Goal: Book appointment/travel/reservation

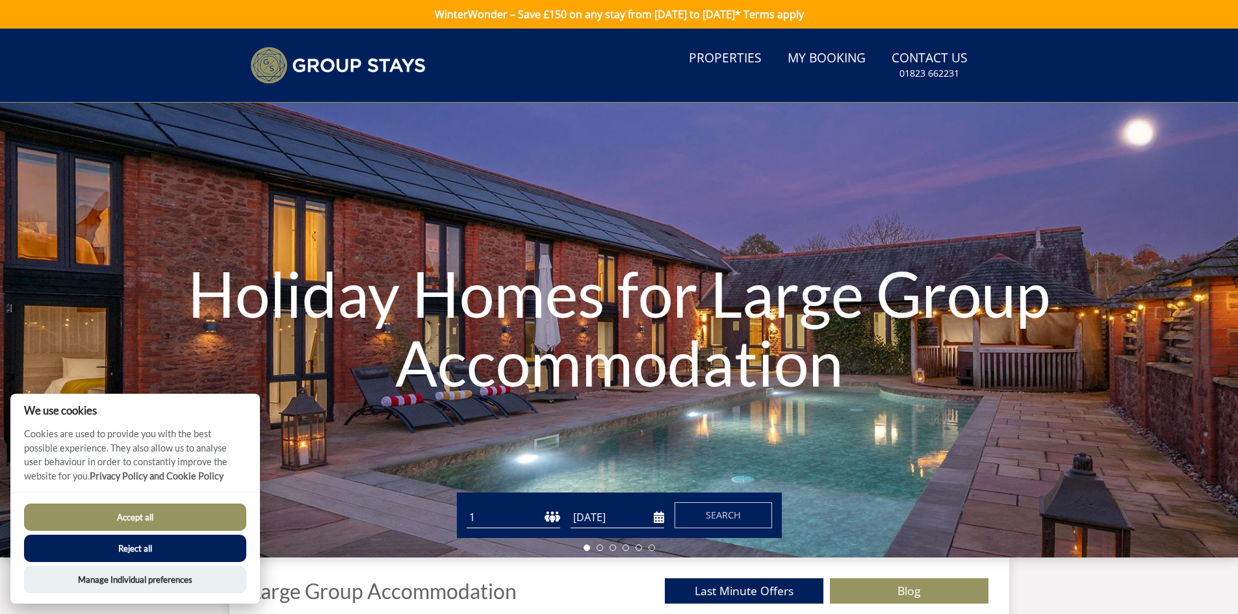
click at [510, 522] on select "1 2 3 4 5 6 7 8 9 10 11 12 13 14 15 16 17 18 19 20 21 22 23 24 25 26 27 28 29 3…" at bounding box center [514, 517] width 94 height 21
click at [528, 516] on select "1 2 3 4 5 6 7 8 9 10 11 12 13 14 15 16 17 18 19 20 21 22 23 24 25 26 27 28 29 3…" at bounding box center [514, 517] width 94 height 21
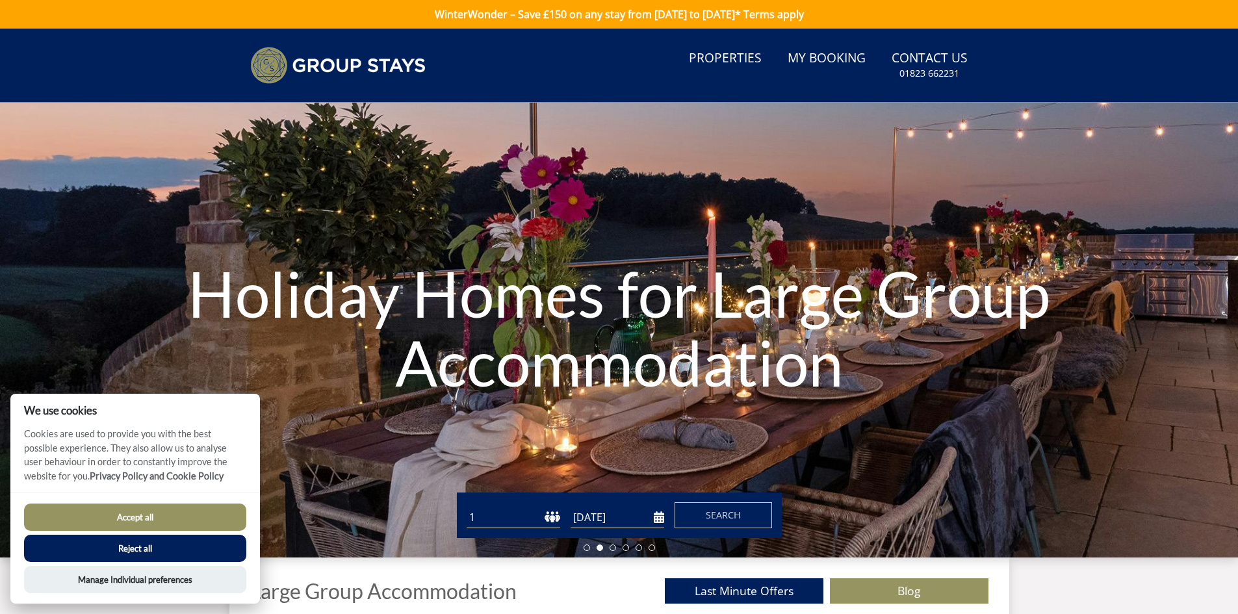
select select "15"
click at [467, 507] on select "1 2 3 4 5 6 7 8 9 10 11 12 13 14 15 16 17 18 19 20 21 22 23 24 25 26 27 28 29 3…" at bounding box center [514, 517] width 94 height 21
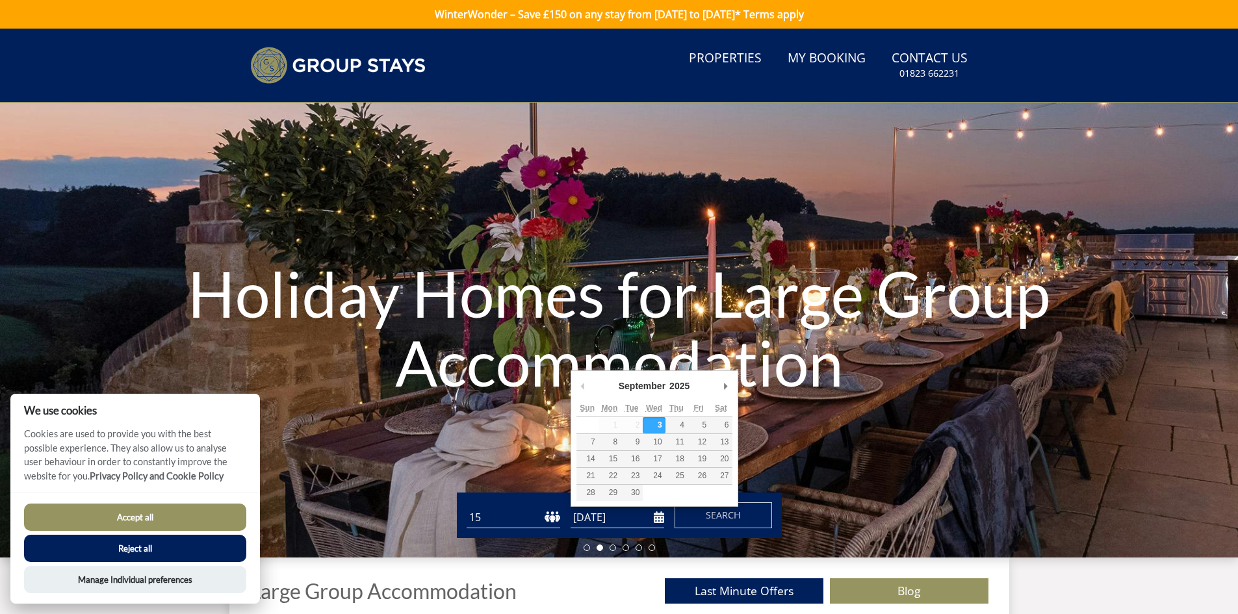
click at [627, 513] on input "[DATE]" at bounding box center [618, 517] width 94 height 21
type input "[DATE]"
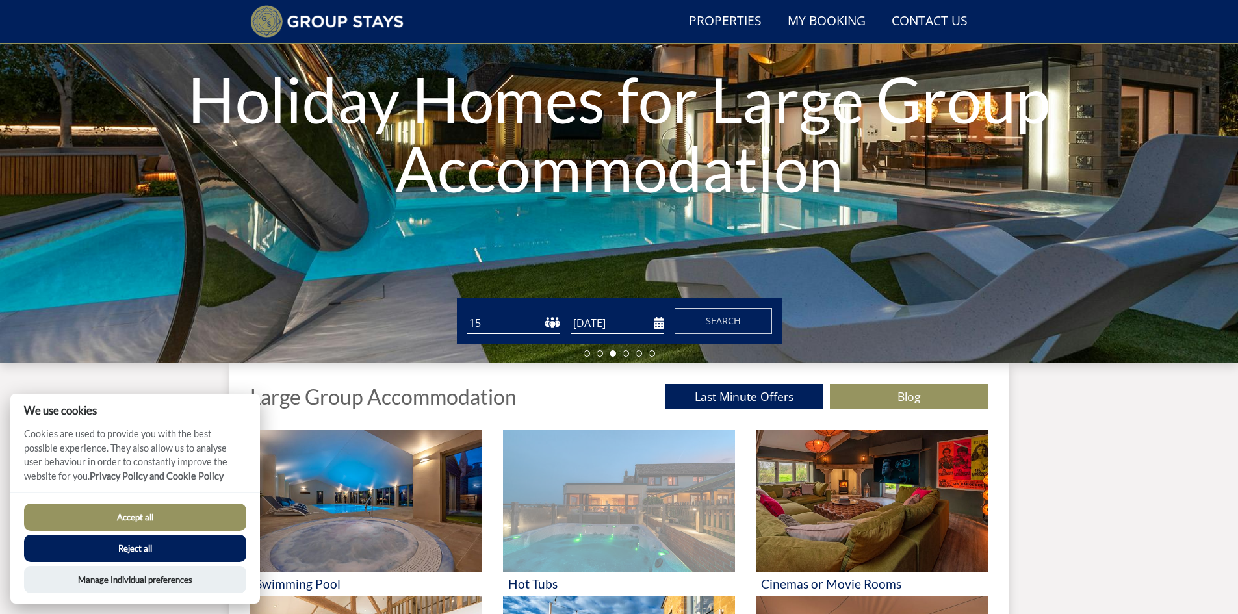
scroll to position [164, 0]
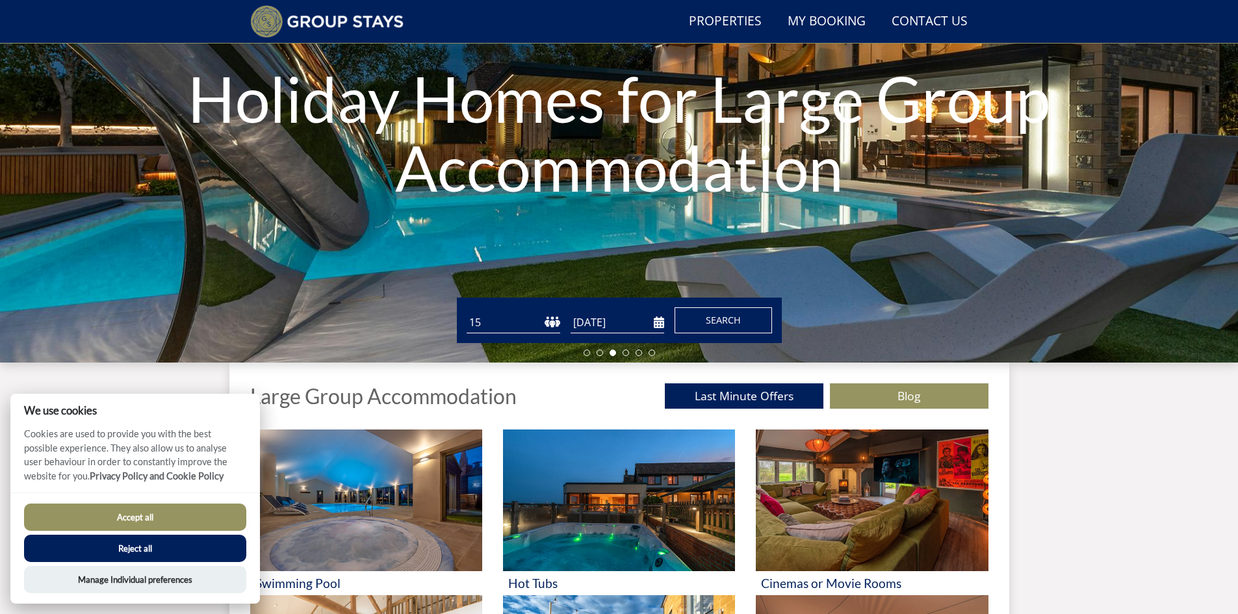
click at [720, 313] on button "Search" at bounding box center [723, 320] width 97 height 26
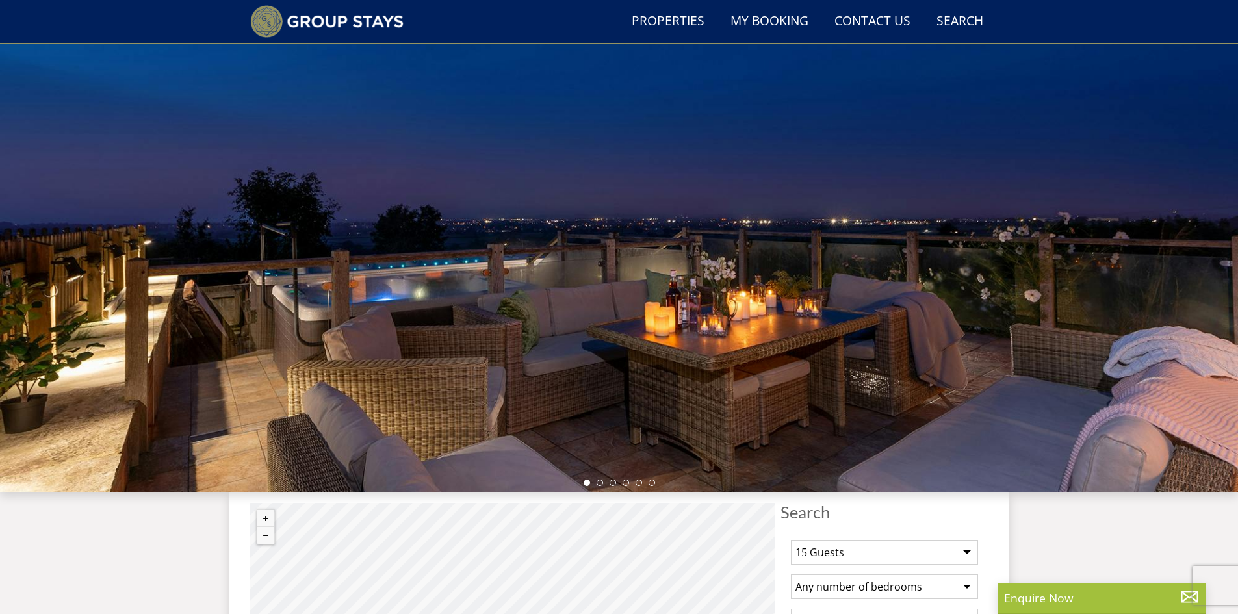
scroll to position [359, 0]
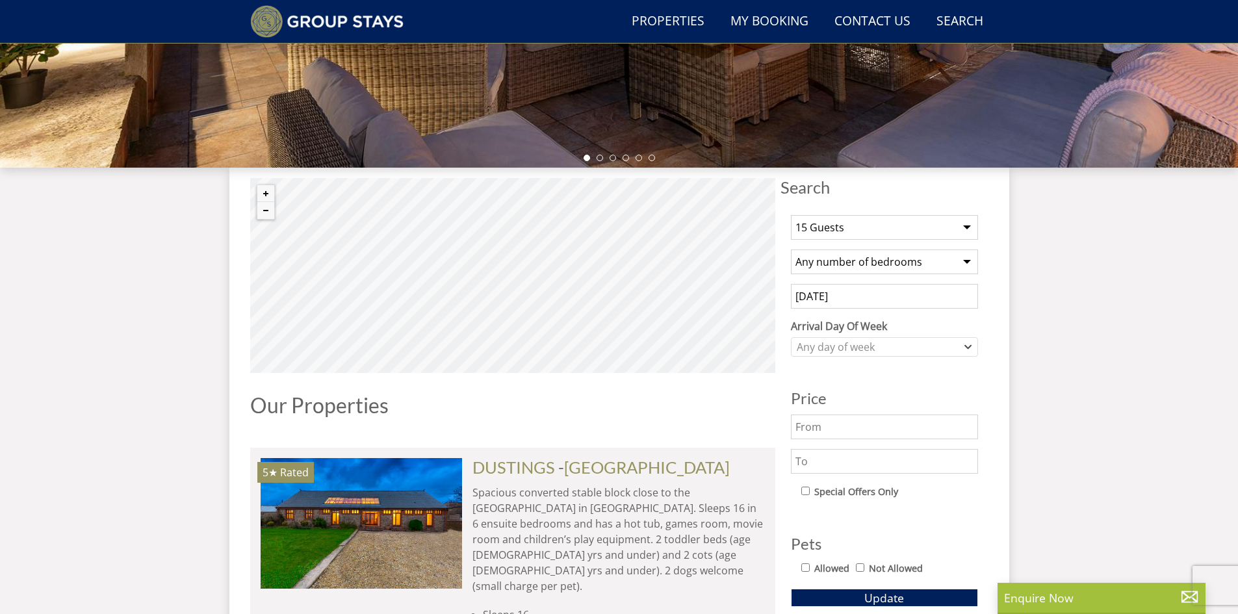
click at [840, 260] on select "Any number of bedrooms 1 Bedroom 2 Bedrooms 3 Bedrooms 4 Bedrooms 5 Bedrooms 6 …" at bounding box center [884, 262] width 187 height 25
select select "9"
click at [791, 250] on select "Any number of bedrooms 1 Bedroom 2 Bedrooms 3 Bedrooms 4 Bedrooms 5 Bedrooms 6 …" at bounding box center [884, 262] width 187 height 25
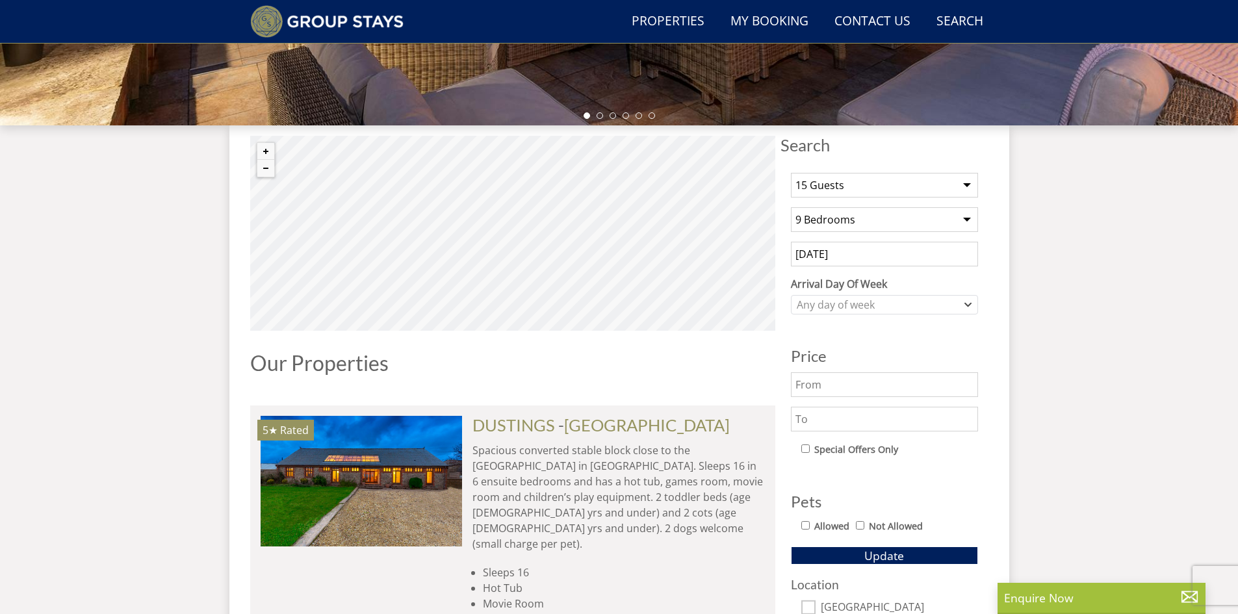
scroll to position [424, 0]
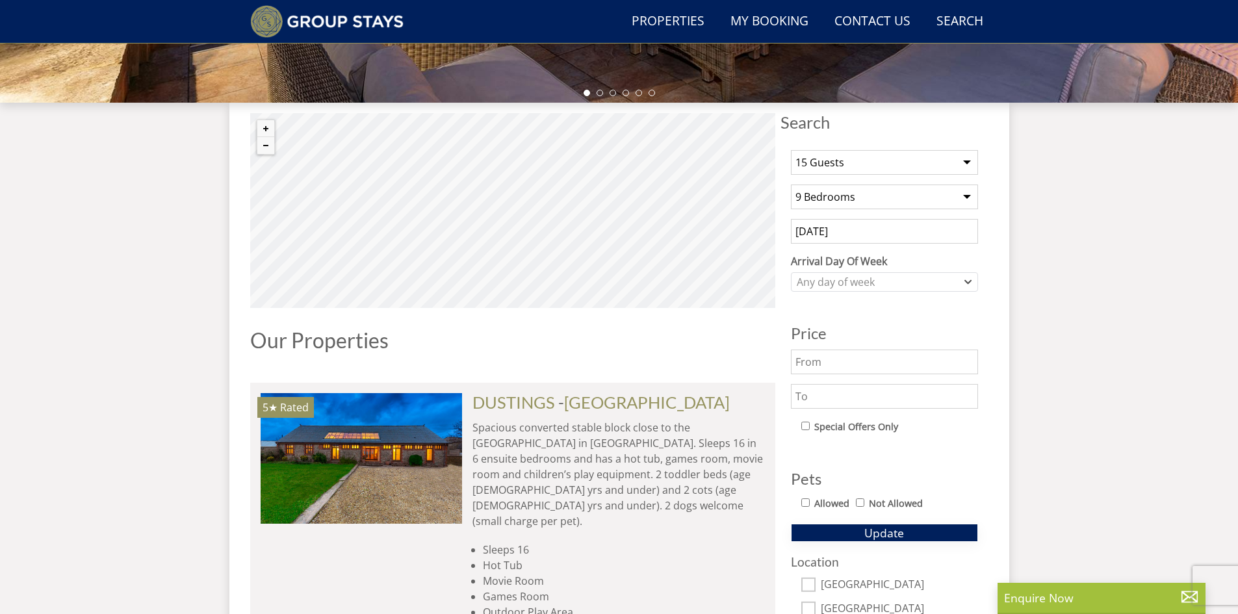
click at [888, 539] on span "Update" at bounding box center [884, 533] width 40 height 16
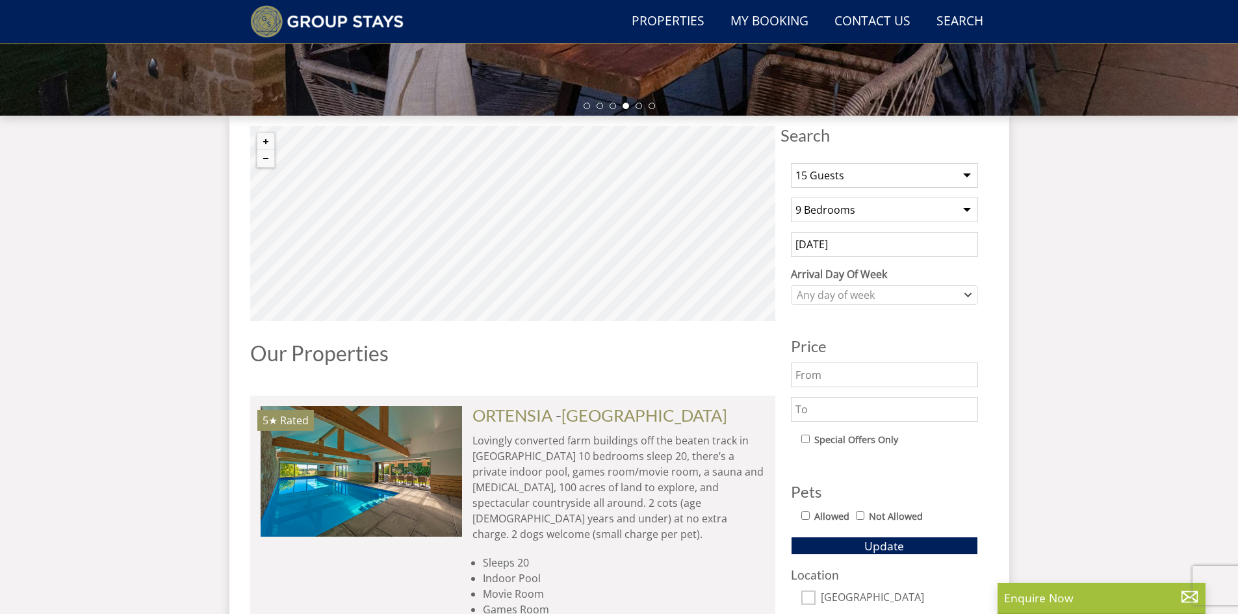
scroll to position [233, 0]
